Goal: Information Seeking & Learning: Check status

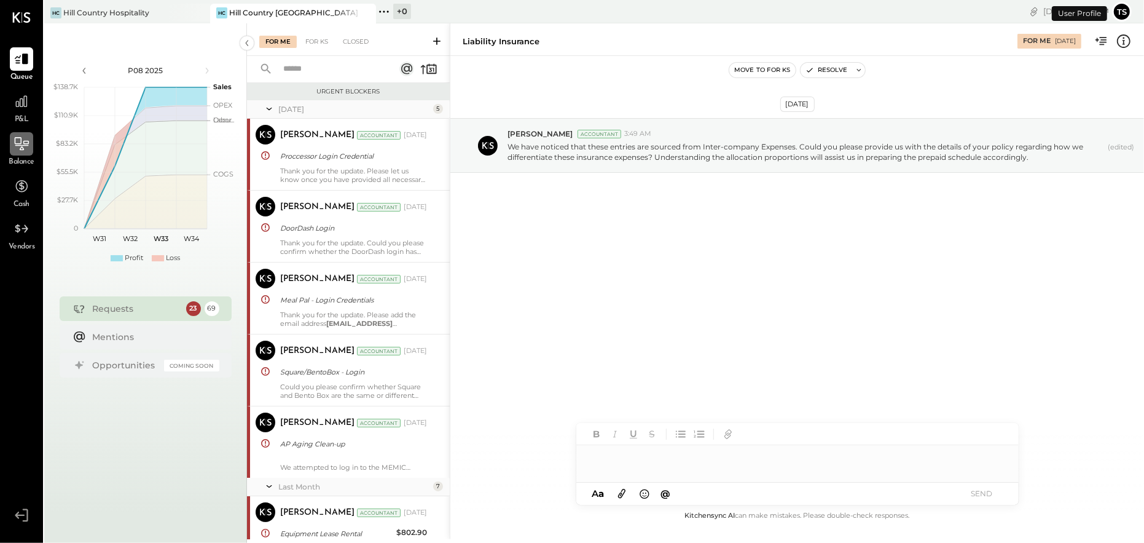
scroll to position [1837, 0]
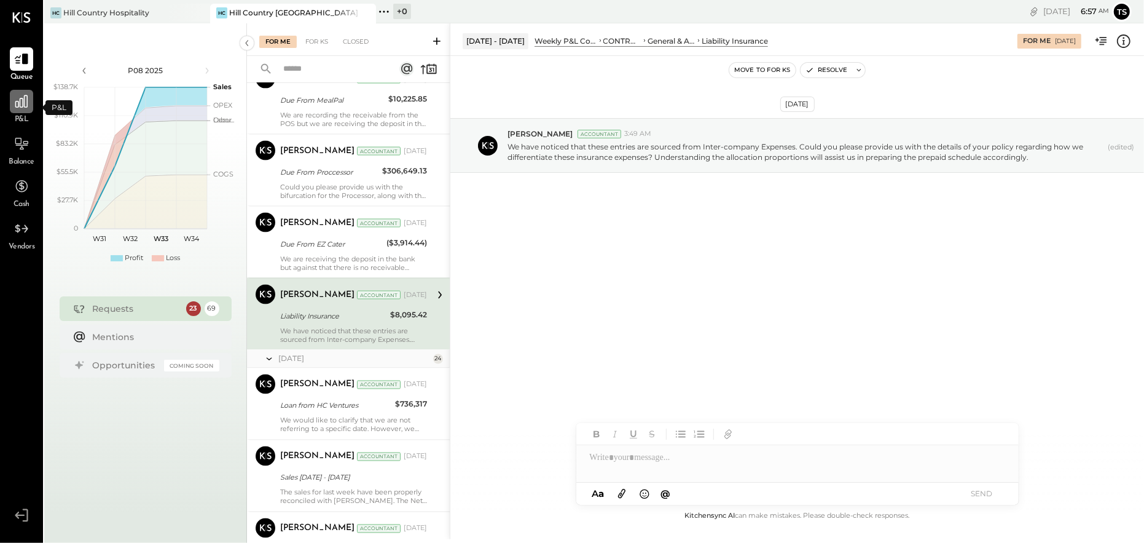
click at [18, 109] on div at bounding box center [21, 101] width 23 height 23
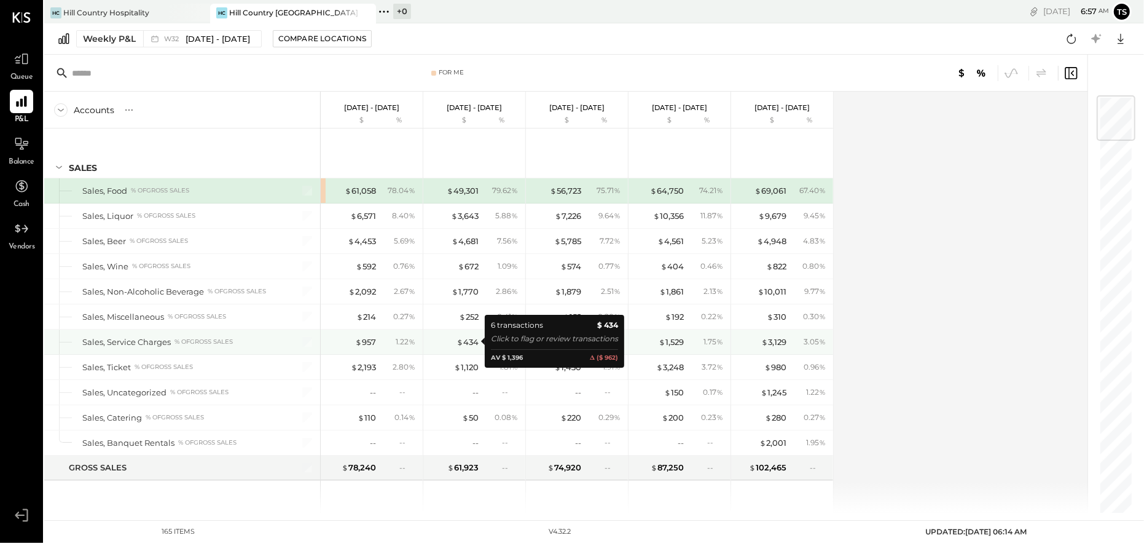
scroll to position [61, 0]
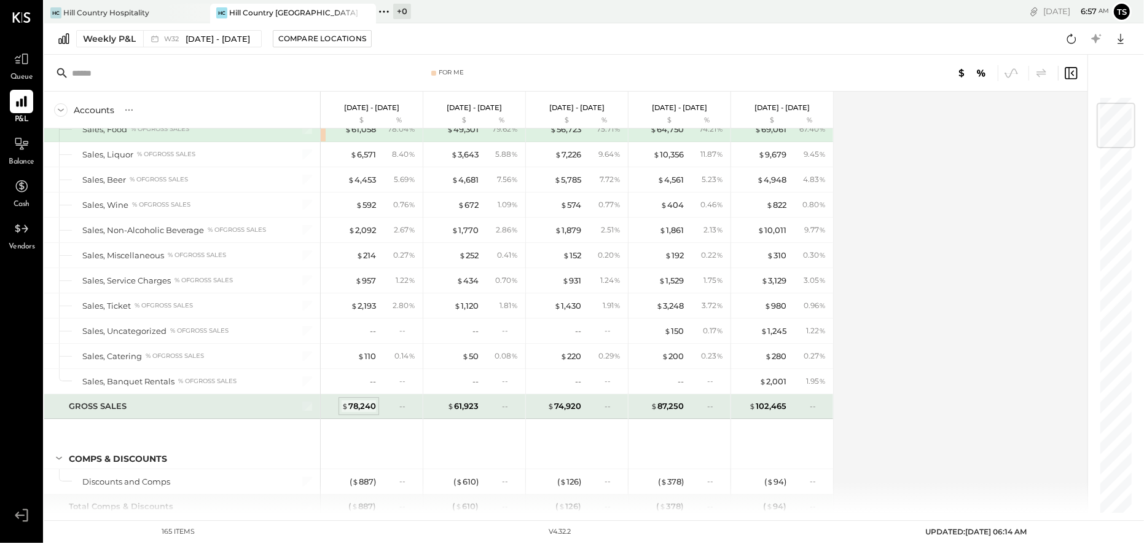
click at [363, 404] on div "$ 78,240" at bounding box center [359, 406] width 34 height 12
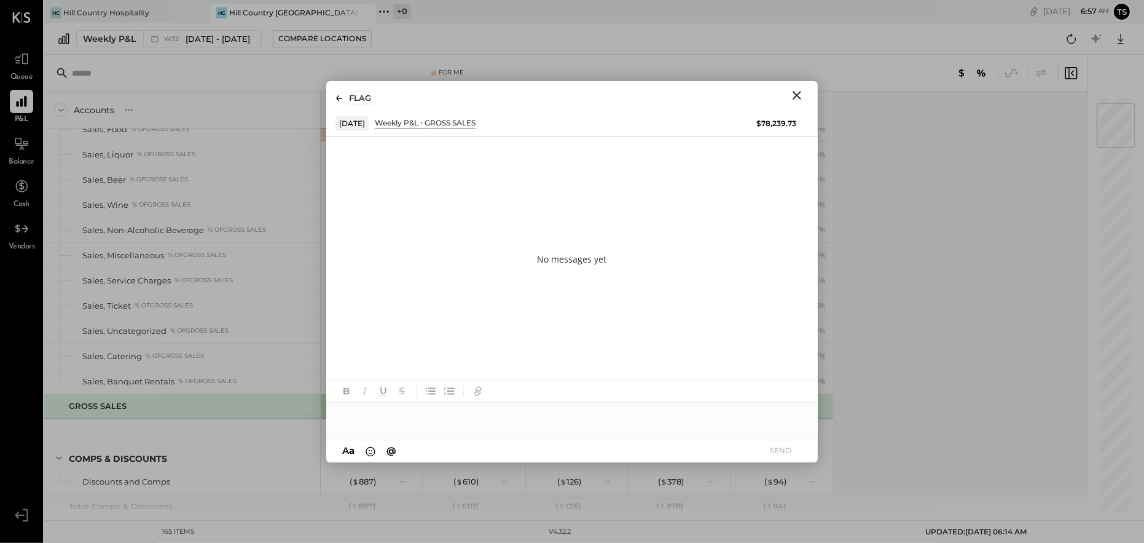
click at [416, 428] on div at bounding box center [572, 409] width 492 height 59
click at [380, 415] on div at bounding box center [572, 415] width 492 height 25
click at [773, 453] on button "SEND" at bounding box center [781, 450] width 49 height 17
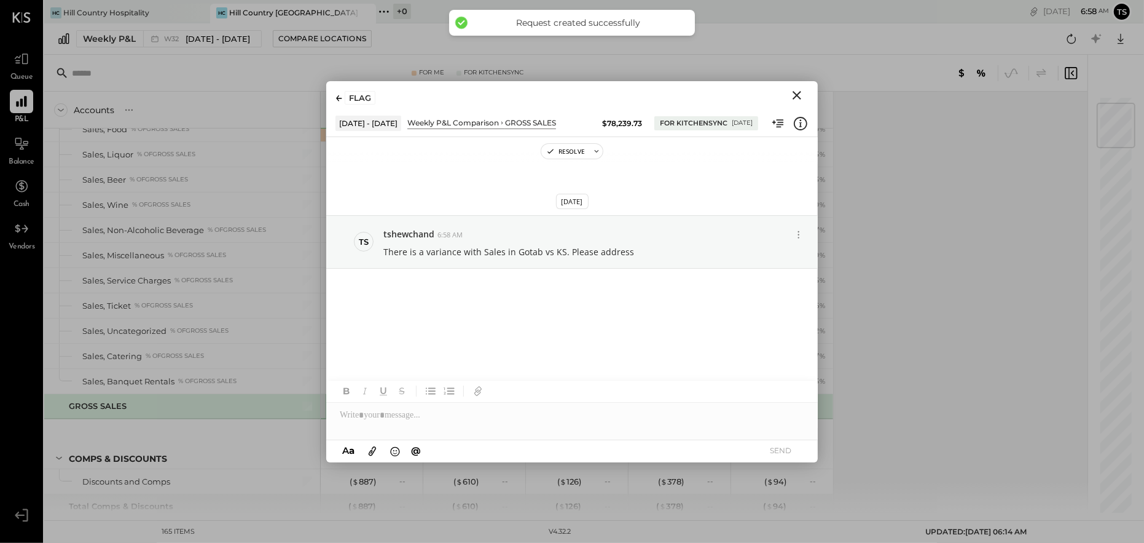
click at [800, 92] on icon "Close" at bounding box center [797, 95] width 9 height 9
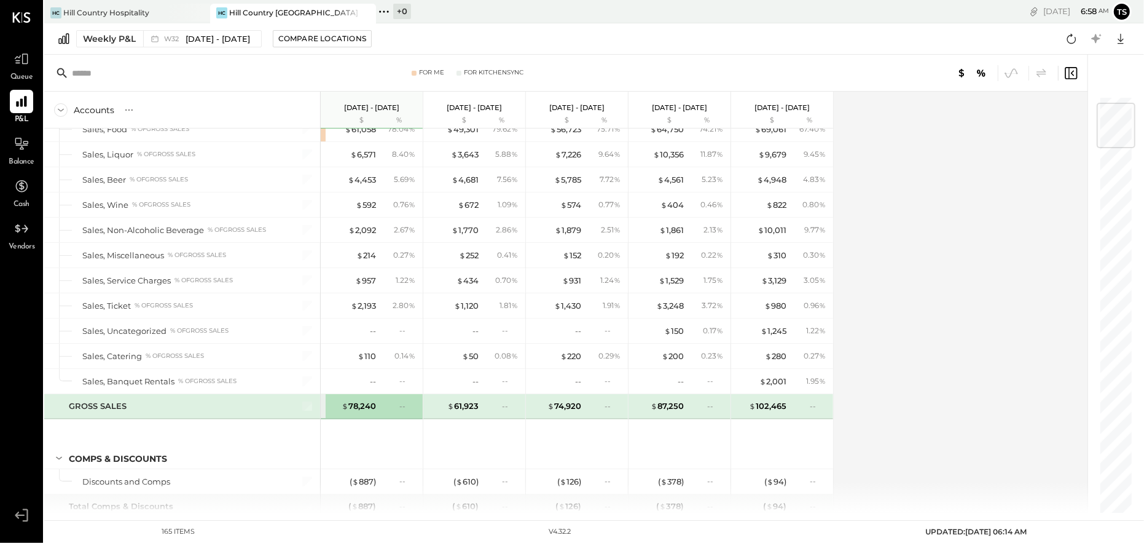
click at [896, 428] on div "Accounts S % GL [DATE] - [DATE] $ % [DATE] - [DATE] $ % [DATE] - [DATE] $ % [DA…" at bounding box center [566, 302] width 1045 height 421
click at [730, 50] on div "Weekly P&L W32 [DATE] - [DATE] Compare Locations Google Sheets Excel" at bounding box center [594, 38] width 1100 height 31
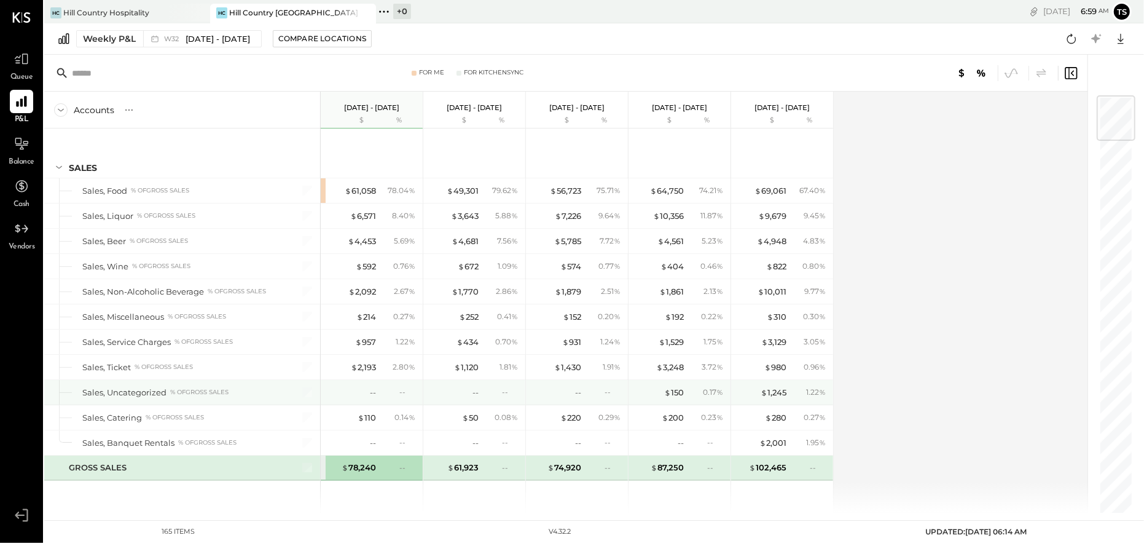
scroll to position [61, 0]
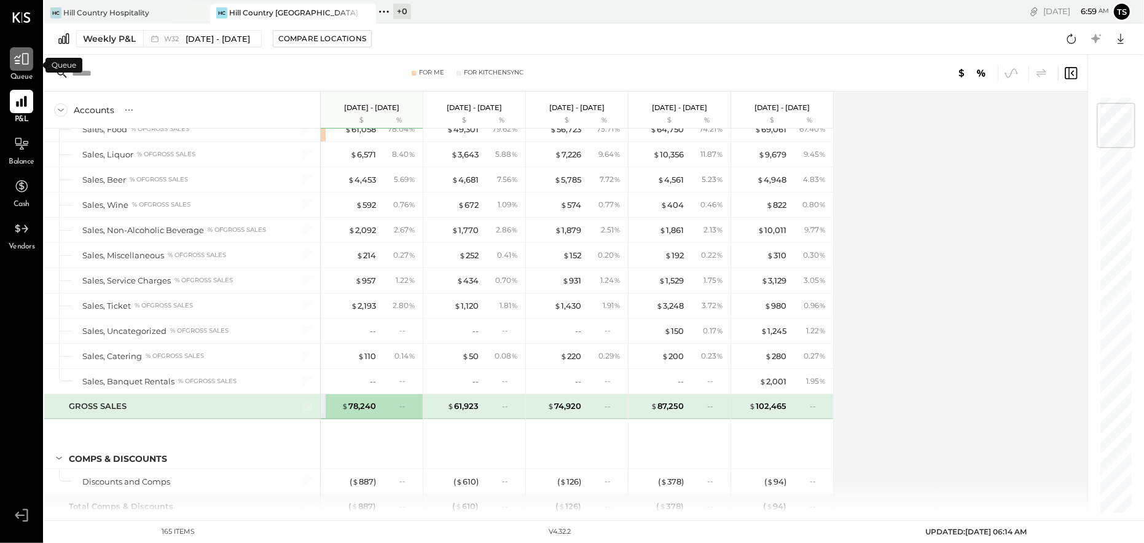
click at [21, 67] on div at bounding box center [21, 58] width 23 height 23
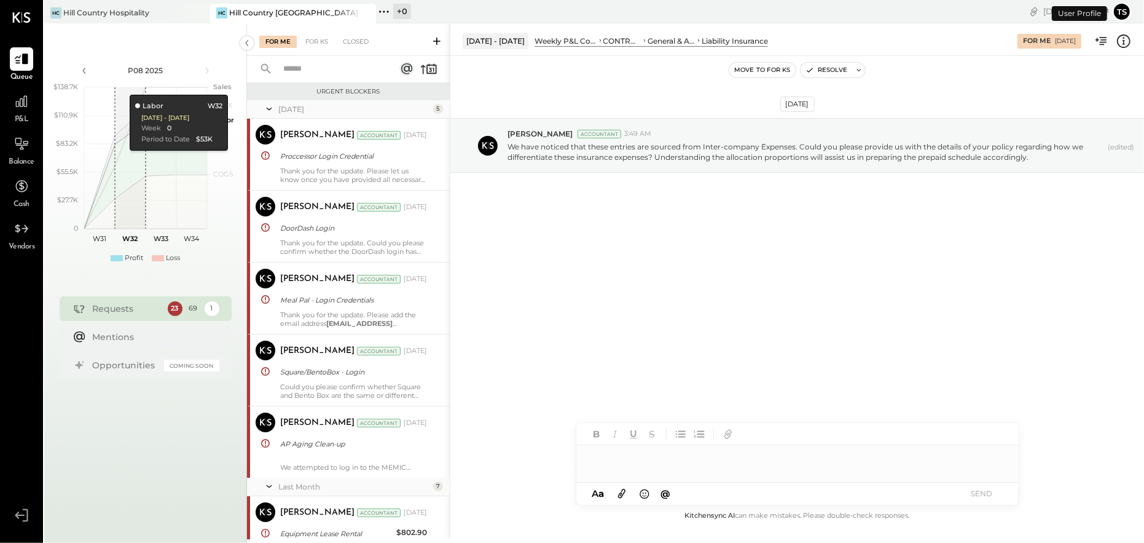
scroll to position [1837, 0]
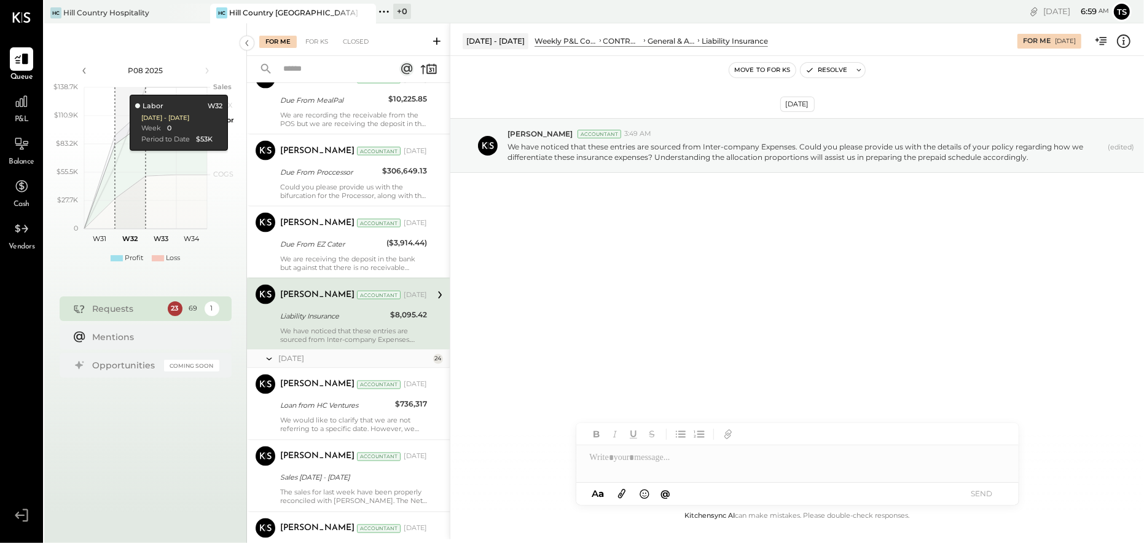
click at [434, 44] on icon at bounding box center [437, 41] width 12 height 12
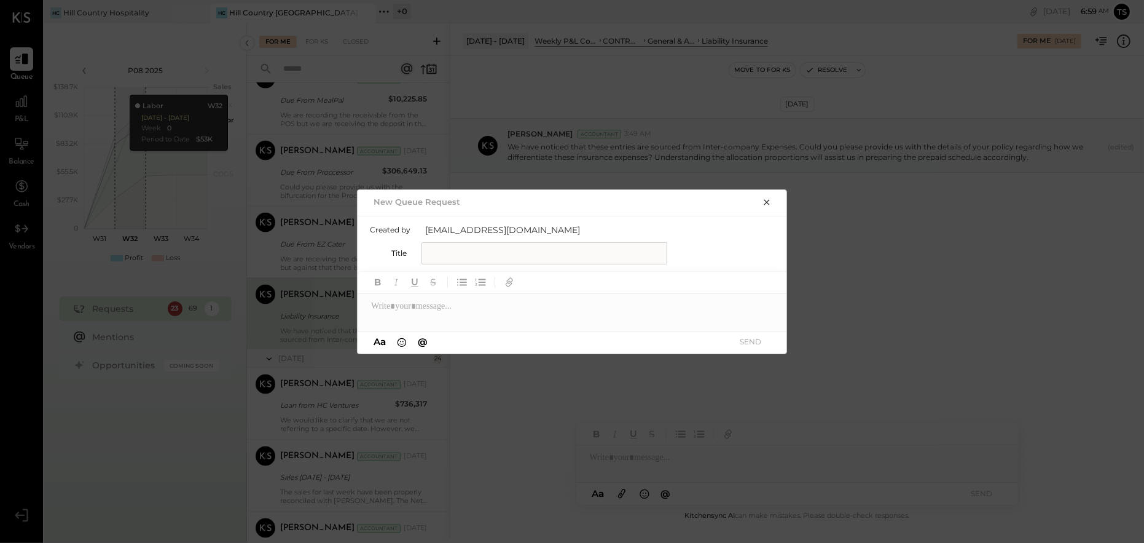
click at [481, 250] on input "text" at bounding box center [545, 253] width 246 height 22
click at [565, 258] on input "**********" at bounding box center [545, 253] width 246 height 22
type input "**********"
click at [541, 300] on div at bounding box center [573, 306] width 430 height 25
paste div
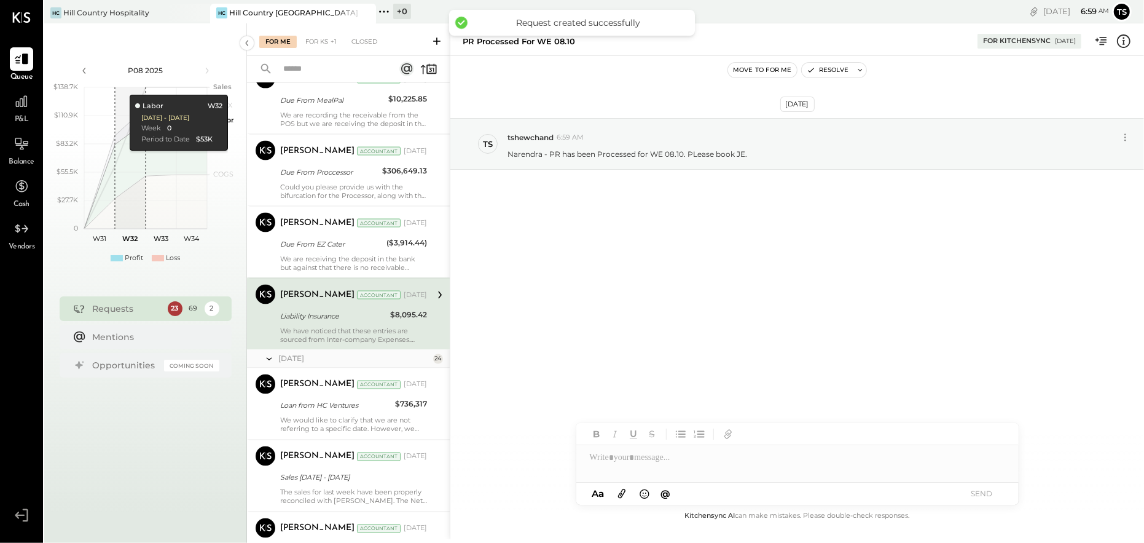
scroll to position [4911, 0]
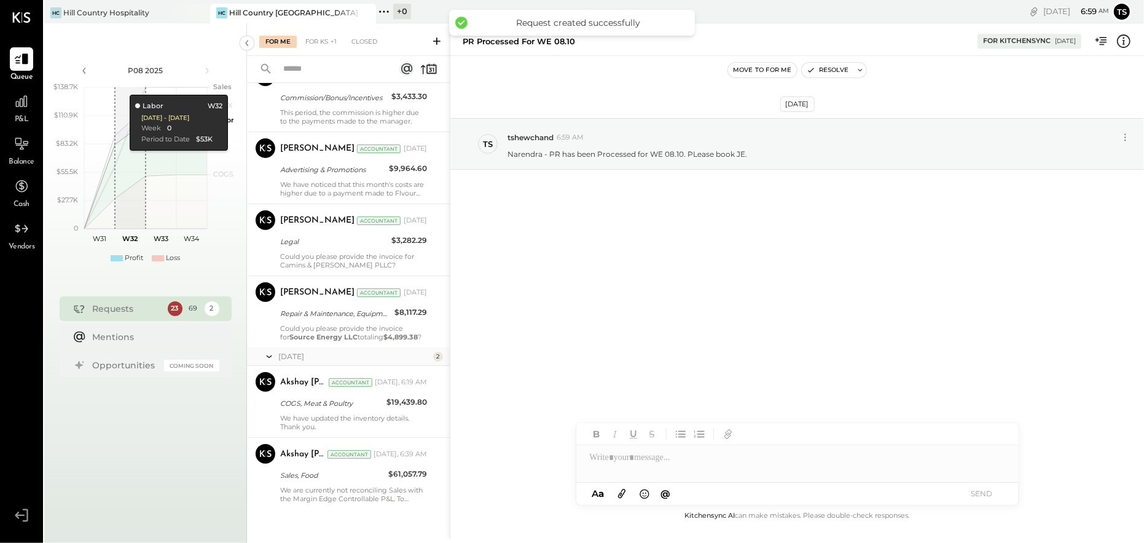
click at [648, 272] on div "[DATE] ts tshewchand 6:59 AM Narendra - PR has been Processed for WE 08.10. PLe…" at bounding box center [798, 282] width 694 height 452
click at [616, 261] on div "[DATE] ts tshewchand 6:59 AM Narendra - PR has been Processed for WE 08.10. PLe…" at bounding box center [798, 174] width 694 height 175
click at [554, 270] on div "[DATE] ts tshewchand 6:59 AM Narendra - PR has been Processed for WE 08.10. PLe…" at bounding box center [798, 282] width 694 height 452
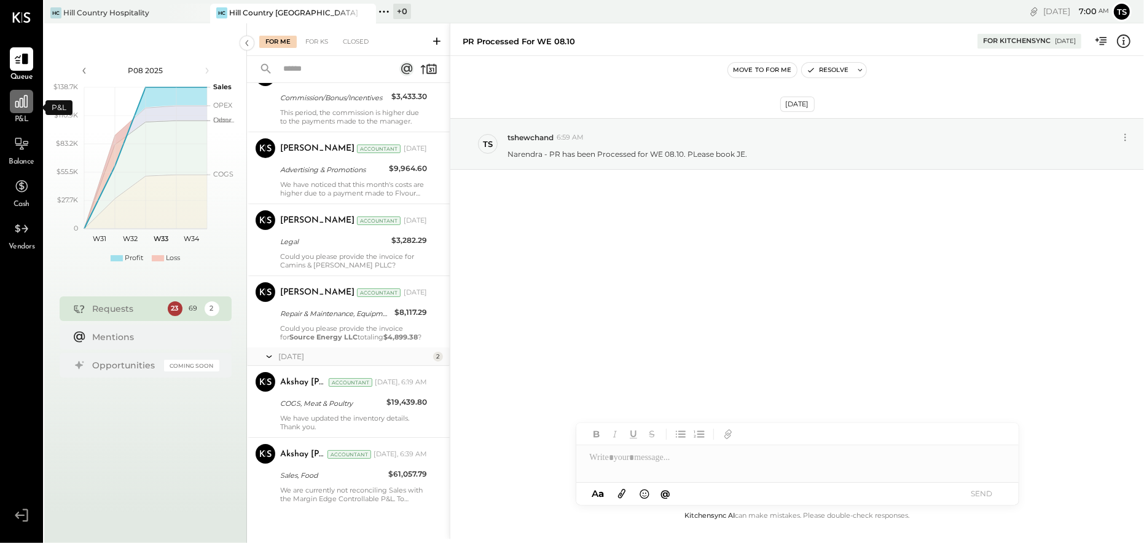
click at [14, 106] on icon at bounding box center [22, 101] width 16 height 16
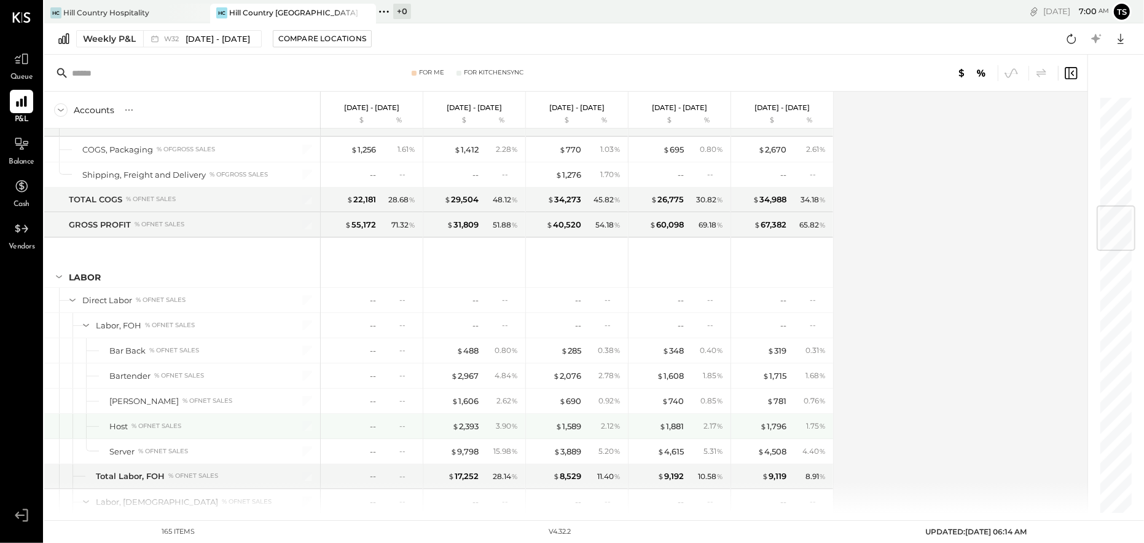
scroll to position [1045, 0]
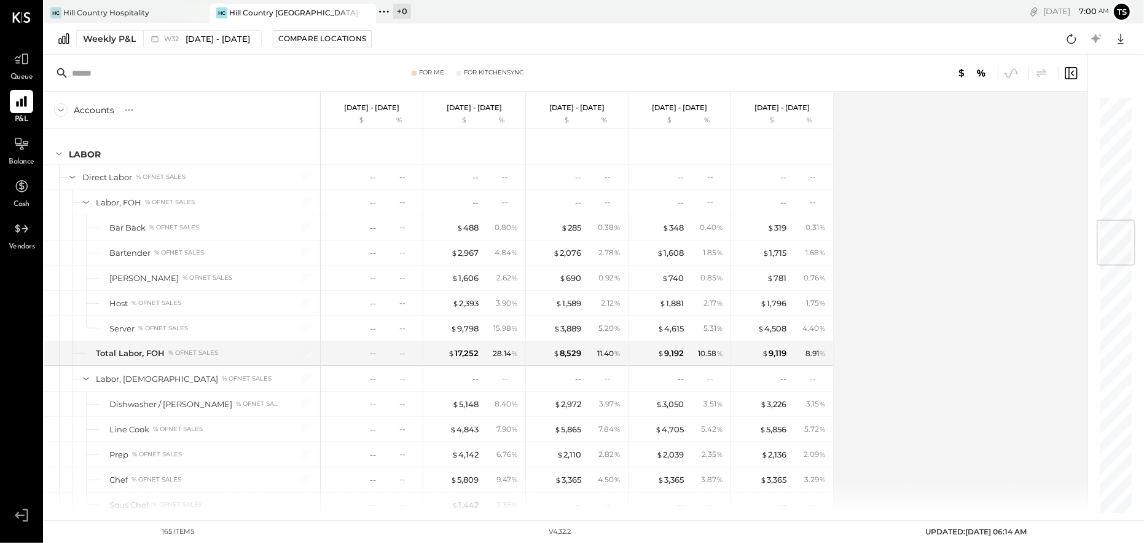
click at [875, 42] on div "Weekly P&L W32 [DATE] - [DATE] Compare Locations Google Sheets Excel" at bounding box center [594, 38] width 1100 height 31
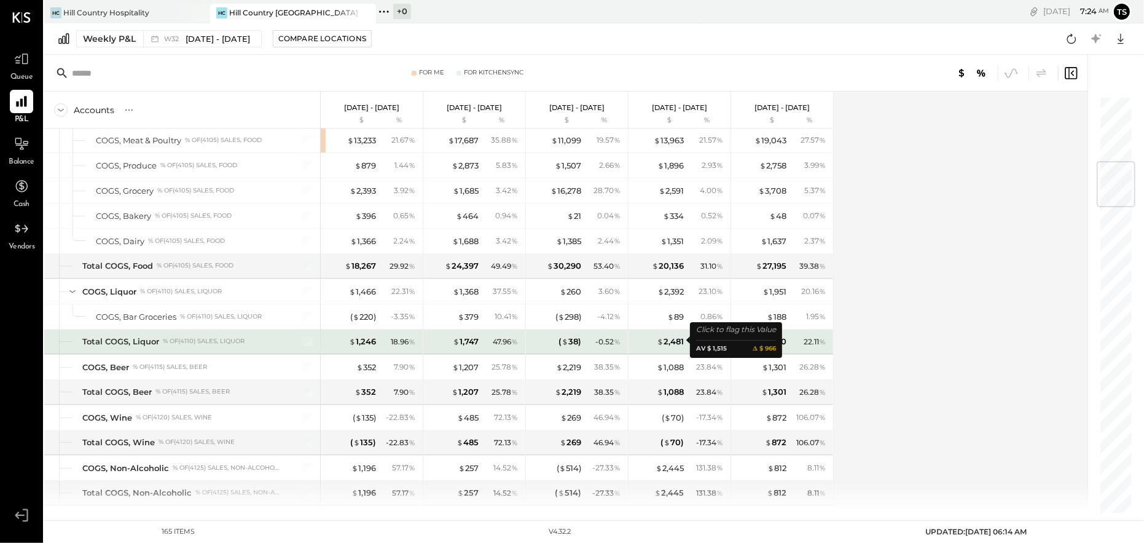
scroll to position [492, 0]
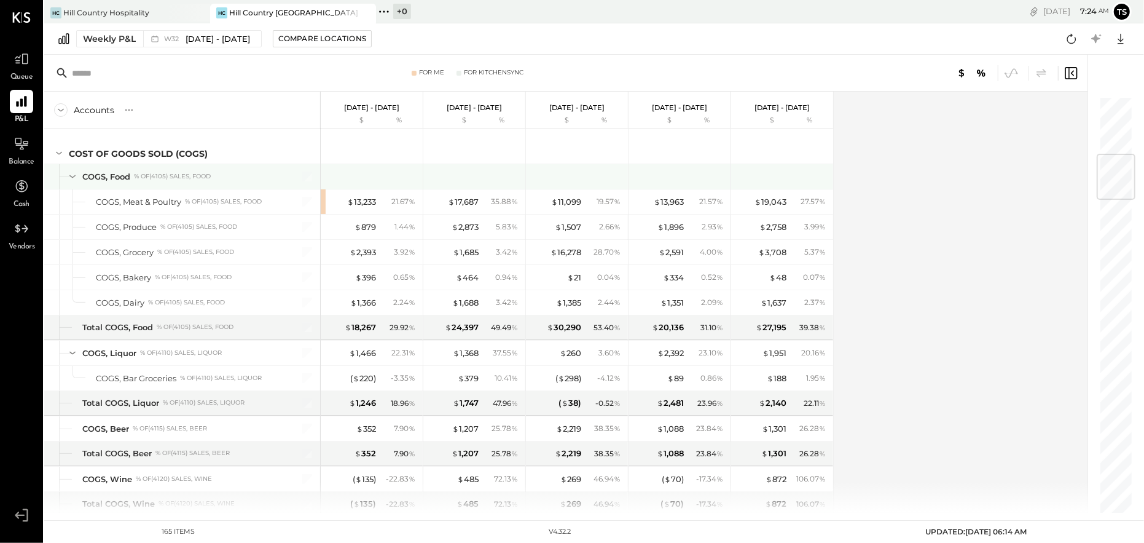
click at [71, 176] on icon at bounding box center [73, 177] width 14 height 14
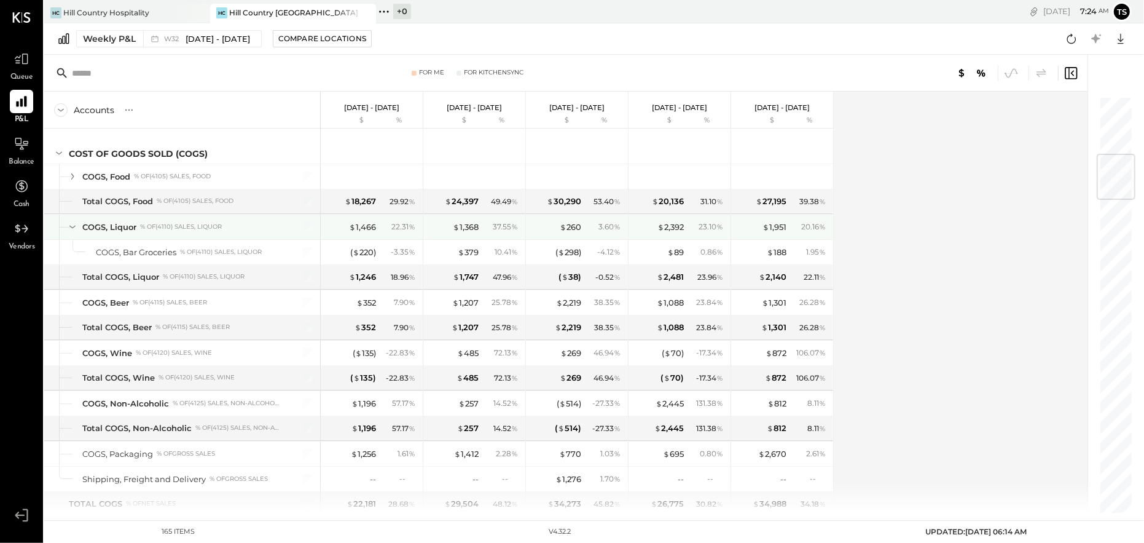
click at [73, 227] on icon at bounding box center [73, 227] width 14 height 14
